Goal: Information Seeking & Learning: Learn about a topic

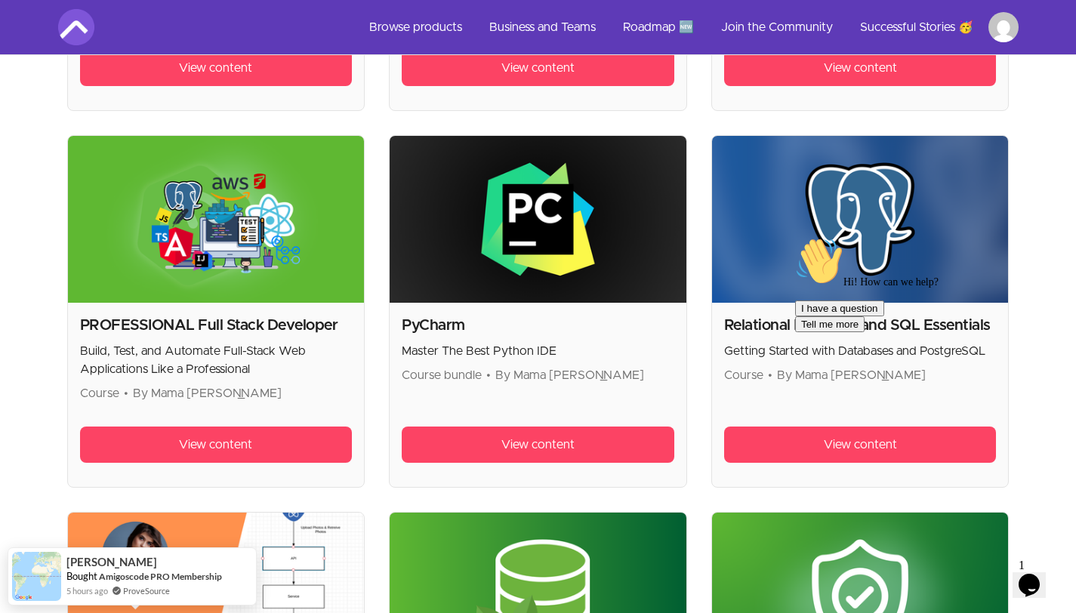
scroll to position [2165, 0]
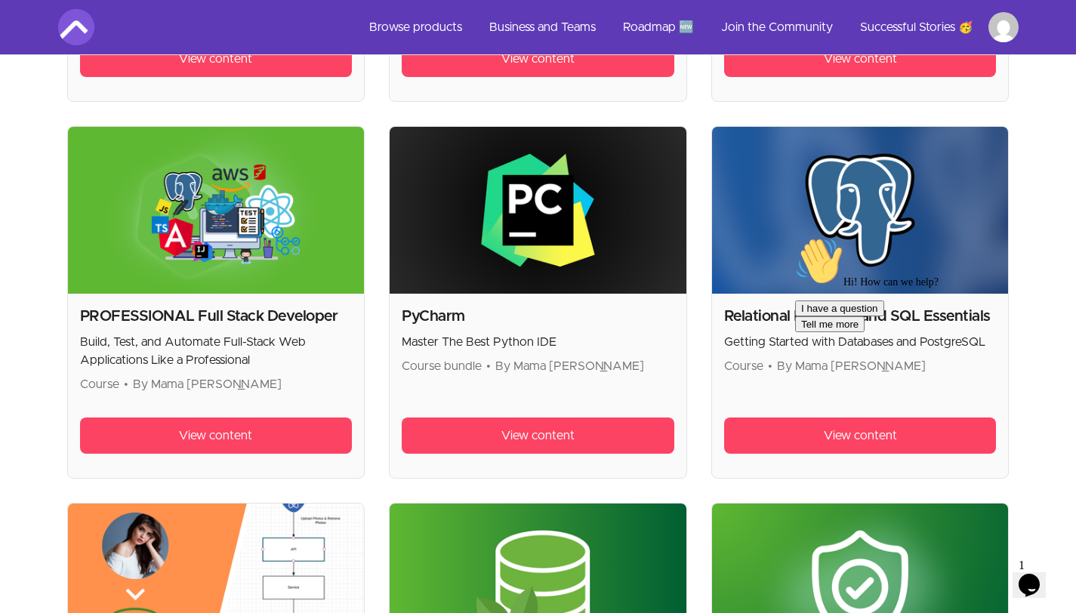
click at [313, 315] on h2 "PROFESSIONAL Full Stack Developer" at bounding box center [216, 316] width 273 height 21
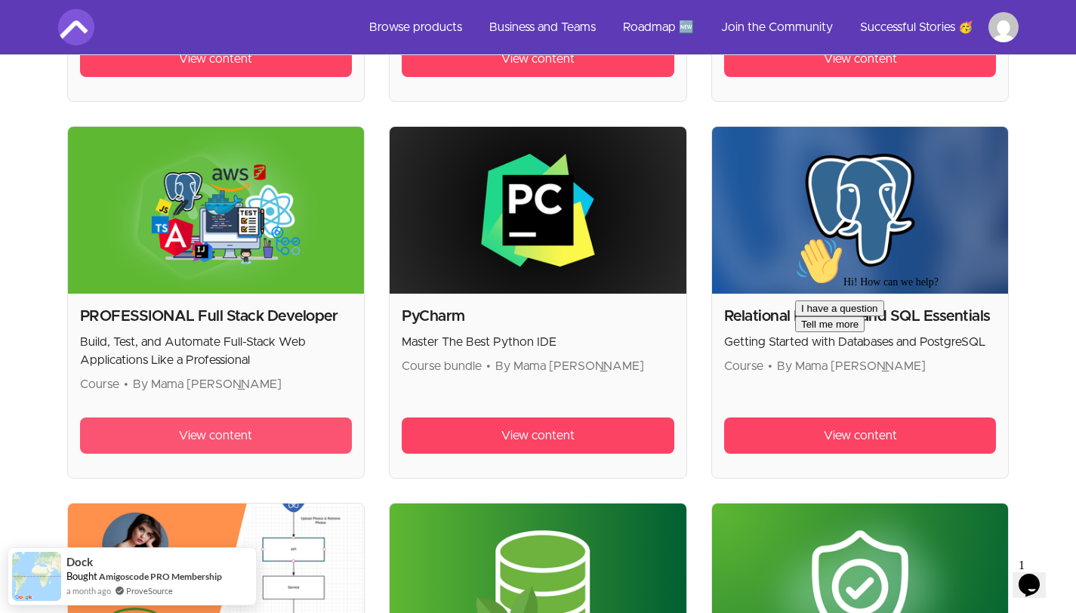
click at [277, 425] on link "View content" at bounding box center [216, 436] width 273 height 36
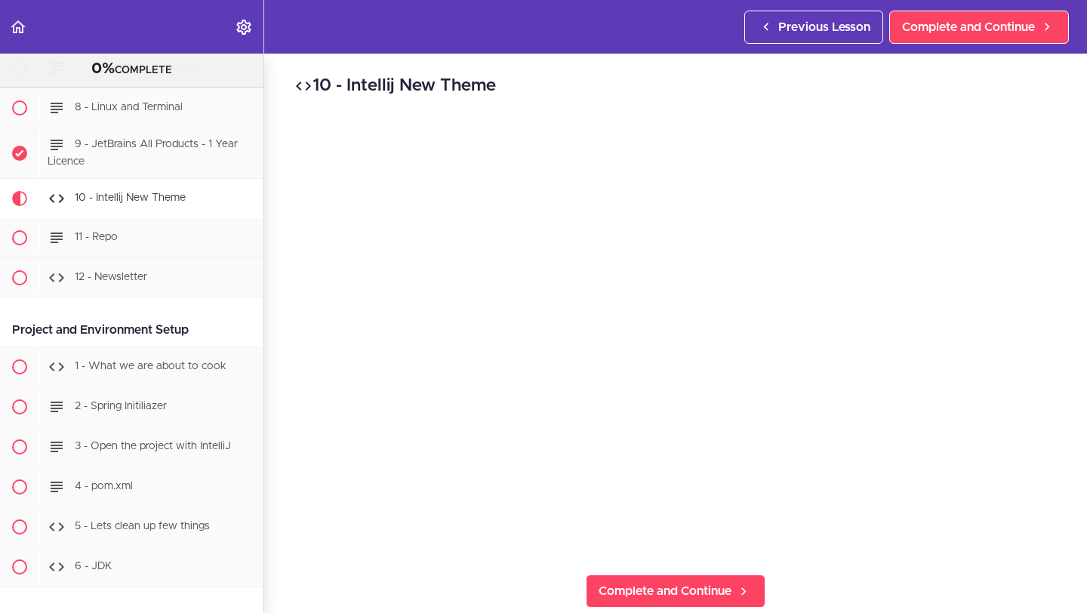
scroll to position [669, 0]
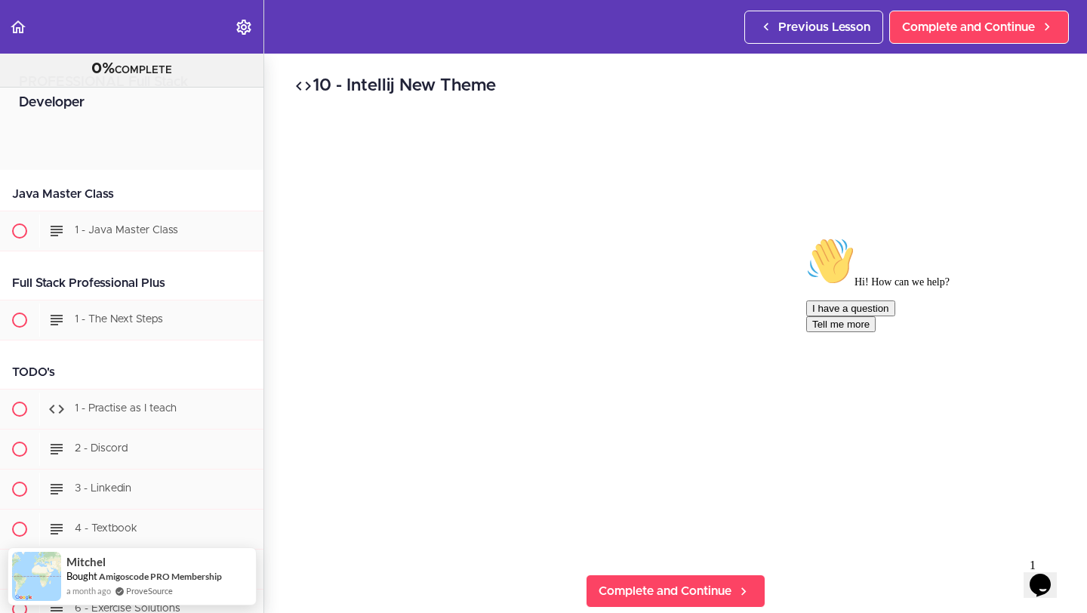
scroll to position [38607, 0]
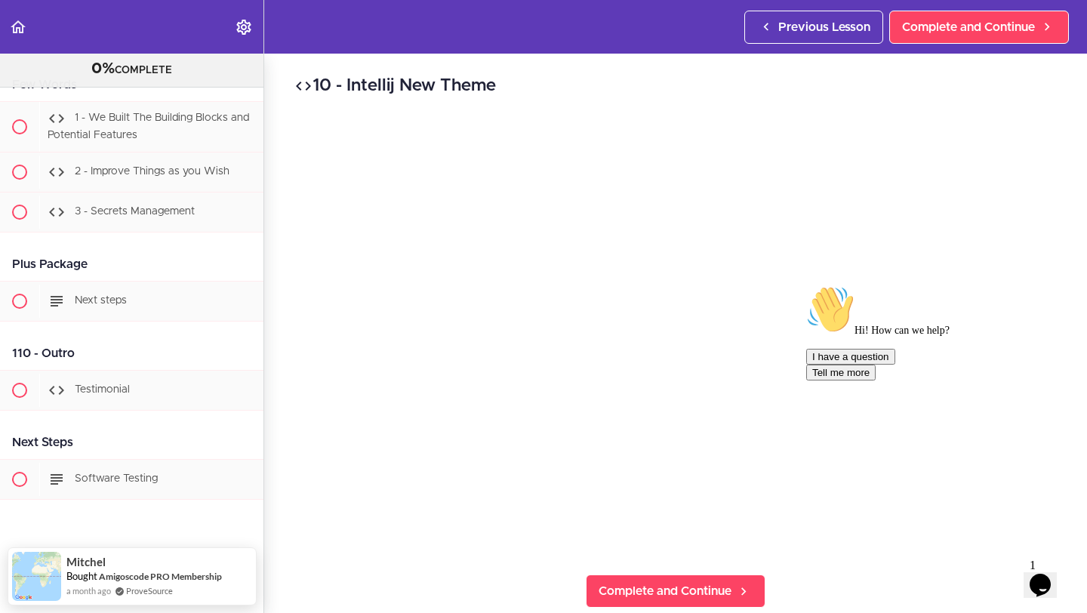
click at [393, 86] on h2 "10 - Intellij New Theme" at bounding box center [675, 86] width 763 height 26
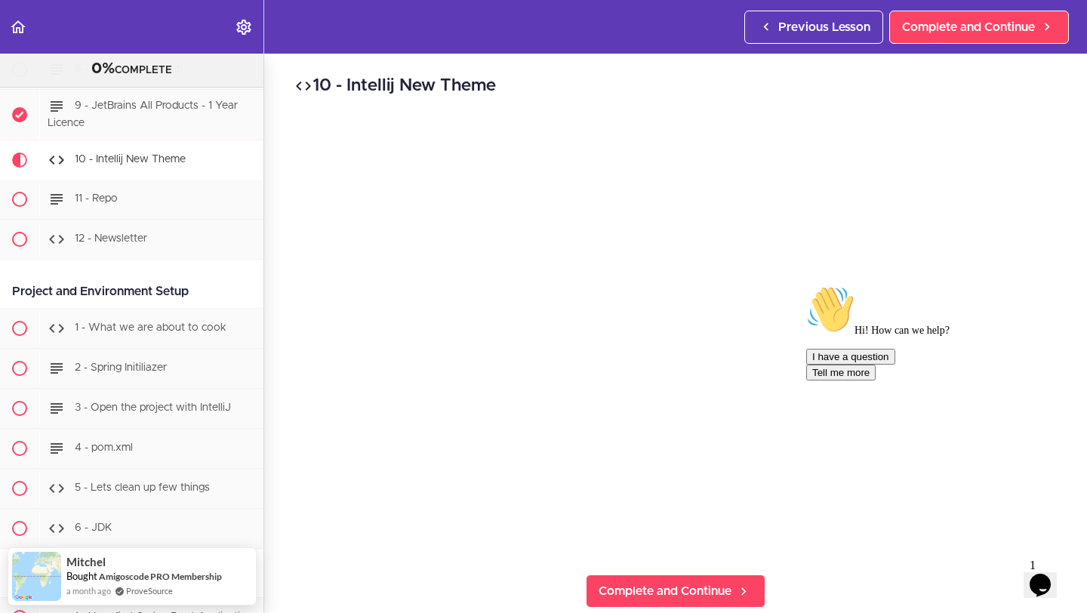
scroll to position [0, 0]
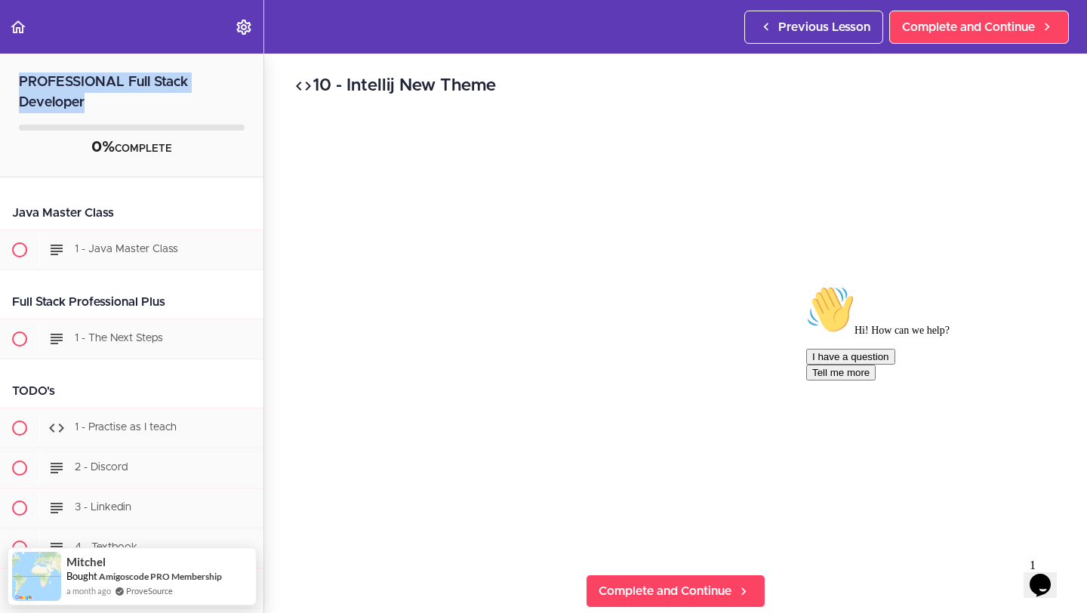
drag, startPoint x: 96, startPoint y: 100, endPoint x: 19, endPoint y: 79, distance: 79.9
click at [19, 79] on h2 "PROFESSIONAL Full Stack Developer" at bounding box center [132, 84] width 264 height 60
copy h2 "PROFESSIONAL Full Stack Developer"
